Goal: Complete application form

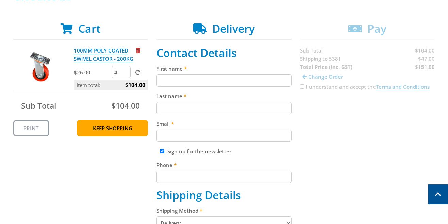
scroll to position [117, 0]
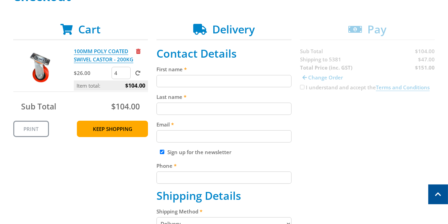
click at [188, 81] on input "First name" at bounding box center [224, 81] width 135 height 12
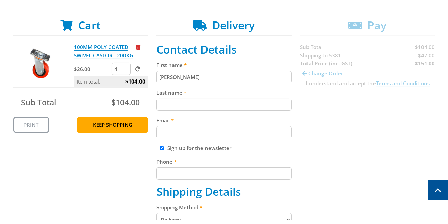
type input "[PERSON_NAME]"
click at [182, 107] on input "Last name" at bounding box center [224, 108] width 135 height 12
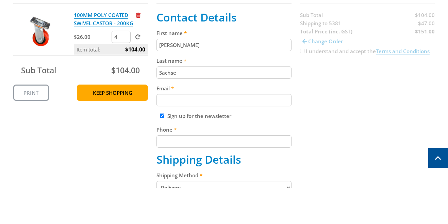
type input "Sachse"
click at [179, 139] on input "Email" at bounding box center [224, 136] width 135 height 12
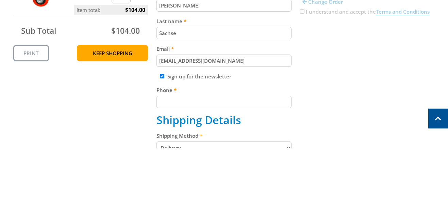
type input "[EMAIL_ADDRESS][DOMAIN_NAME]"
click at [185, 179] on input "Phone" at bounding box center [224, 177] width 135 height 12
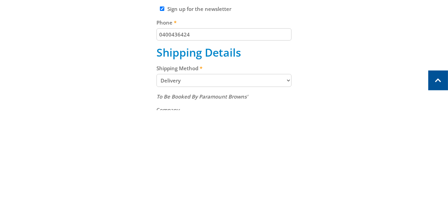
scroll to position [154, 0]
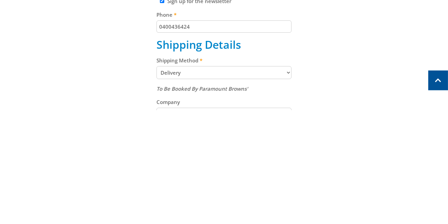
type input "0400436424"
click at [199, 188] on select "Pickup from [GEOGRAPHIC_DATA][PERSON_NAME] Delivery" at bounding box center [224, 186] width 135 height 13
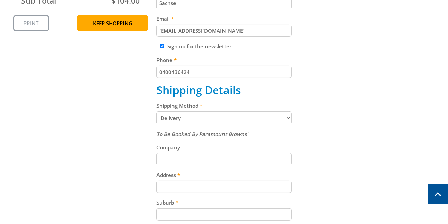
scroll to position [223, 0]
click at [284, 119] on select "Pickup from [GEOGRAPHIC_DATA][PERSON_NAME] Delivery" at bounding box center [224, 117] width 135 height 13
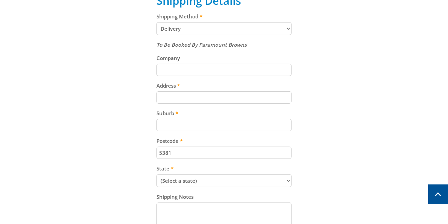
scroll to position [309, 0]
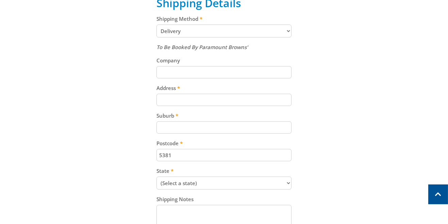
click at [182, 97] on input "Address" at bounding box center [224, 100] width 135 height 12
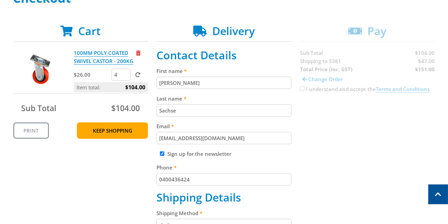
scroll to position [117, 0]
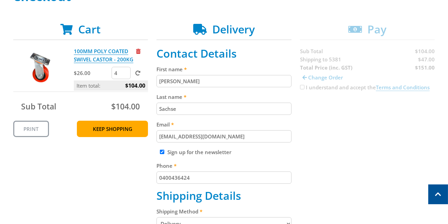
click at [287, 223] on select "Pickup from [GEOGRAPHIC_DATA][PERSON_NAME] Delivery" at bounding box center [224, 223] width 135 height 13
select select "Pickup"
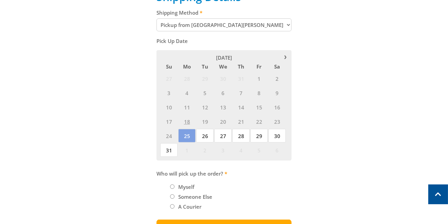
scroll to position [316, 0]
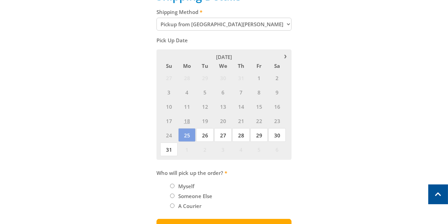
click at [174, 184] on input "Myself" at bounding box center [172, 185] width 4 height 4
radio input "true"
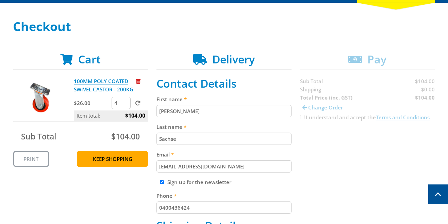
scroll to position [86, 0]
